Goal: Find specific page/section

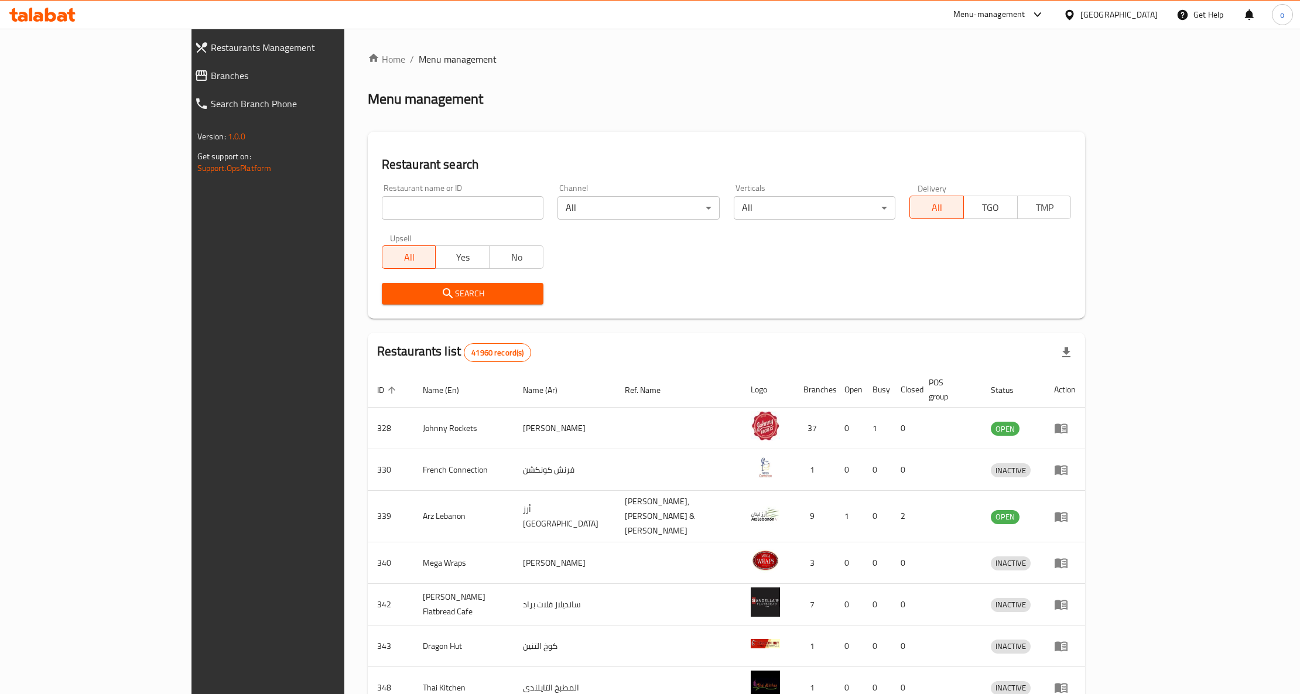
click at [1106, 15] on div "[GEOGRAPHIC_DATA]" at bounding box center [1118, 14] width 77 height 13
click at [690, 83] on div "Home / Menu management Menu management Restaurant search Restaurant name or ID …" at bounding box center [727, 462] width 718 height 821
click at [422, 205] on input "search" at bounding box center [463, 207] width 162 height 23
paste input "773324"
type input "773324"
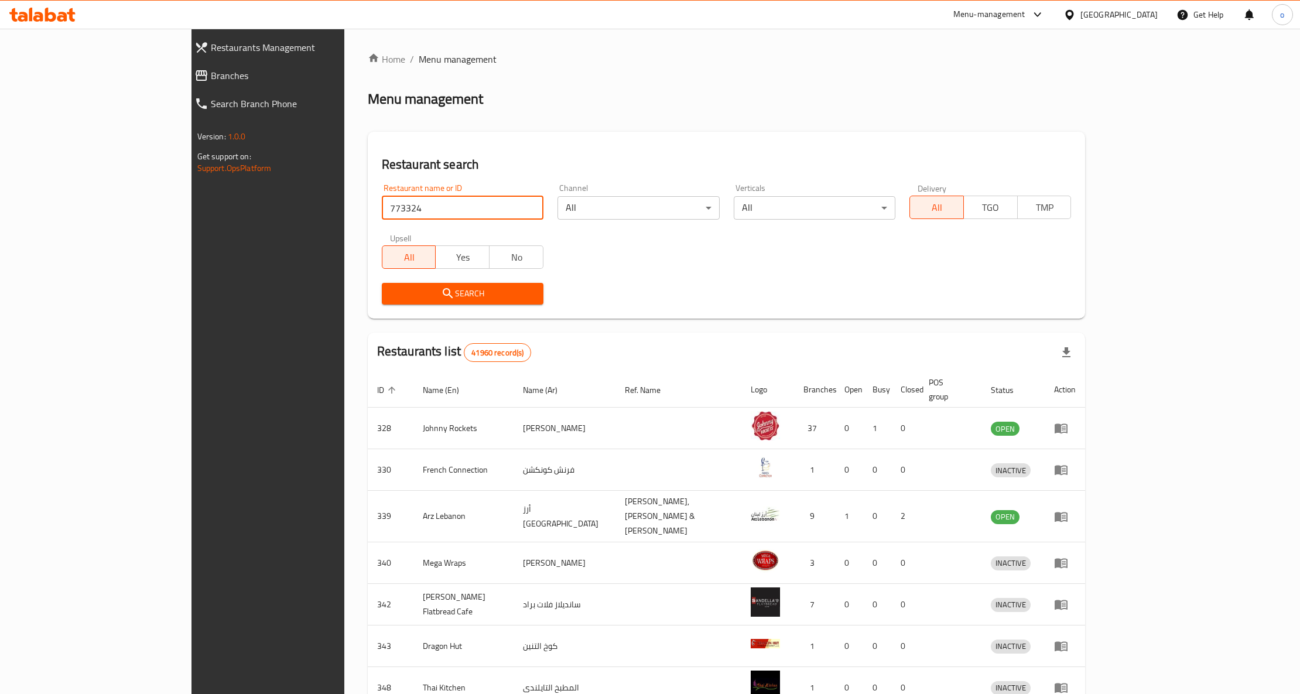
click button "Search" at bounding box center [463, 294] width 162 height 22
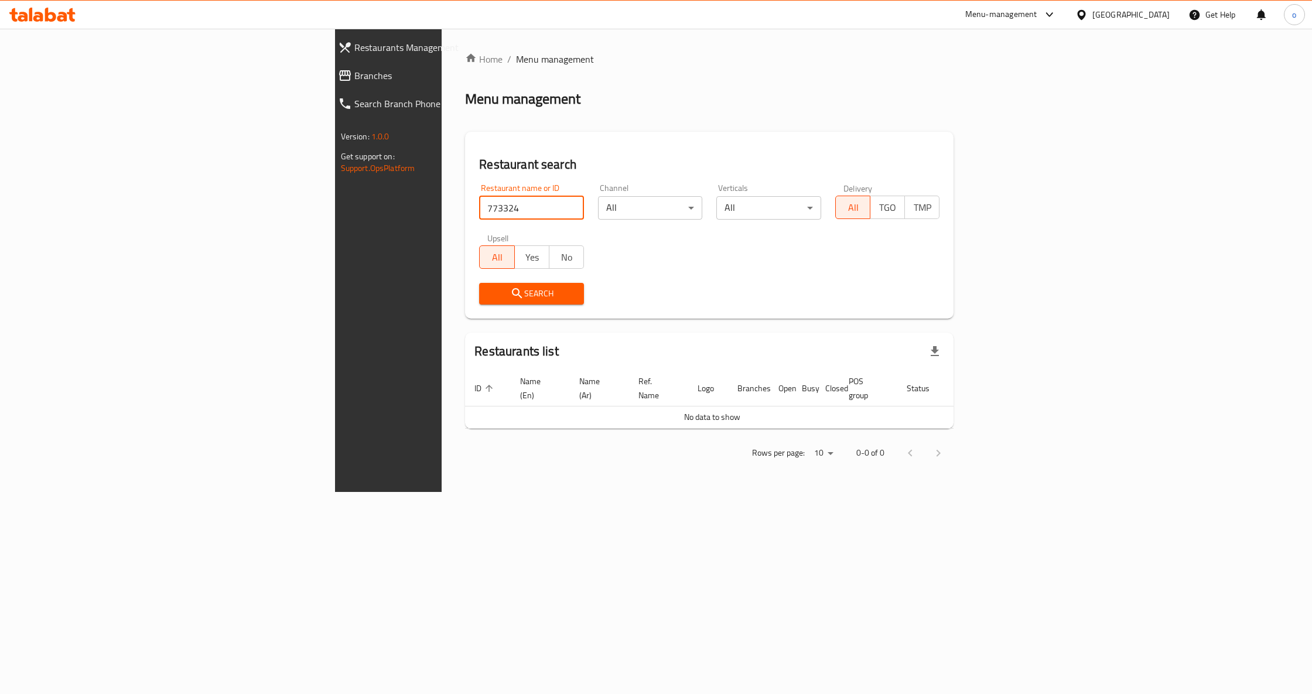
click at [492, 216] on input "773324" at bounding box center [531, 207] width 105 height 23
click at [490, 206] on input "773324" at bounding box center [531, 207] width 105 height 23
click at [354, 45] on span "Restaurants Management" at bounding box center [449, 47] width 190 height 14
